Goal: Information Seeking & Learning: Learn about a topic

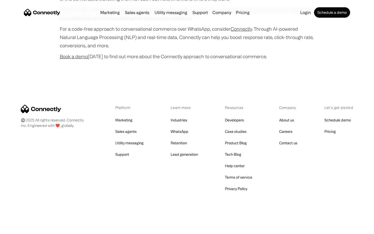
scroll to position [2054, 0]
